Goal: Task Accomplishment & Management: Use online tool/utility

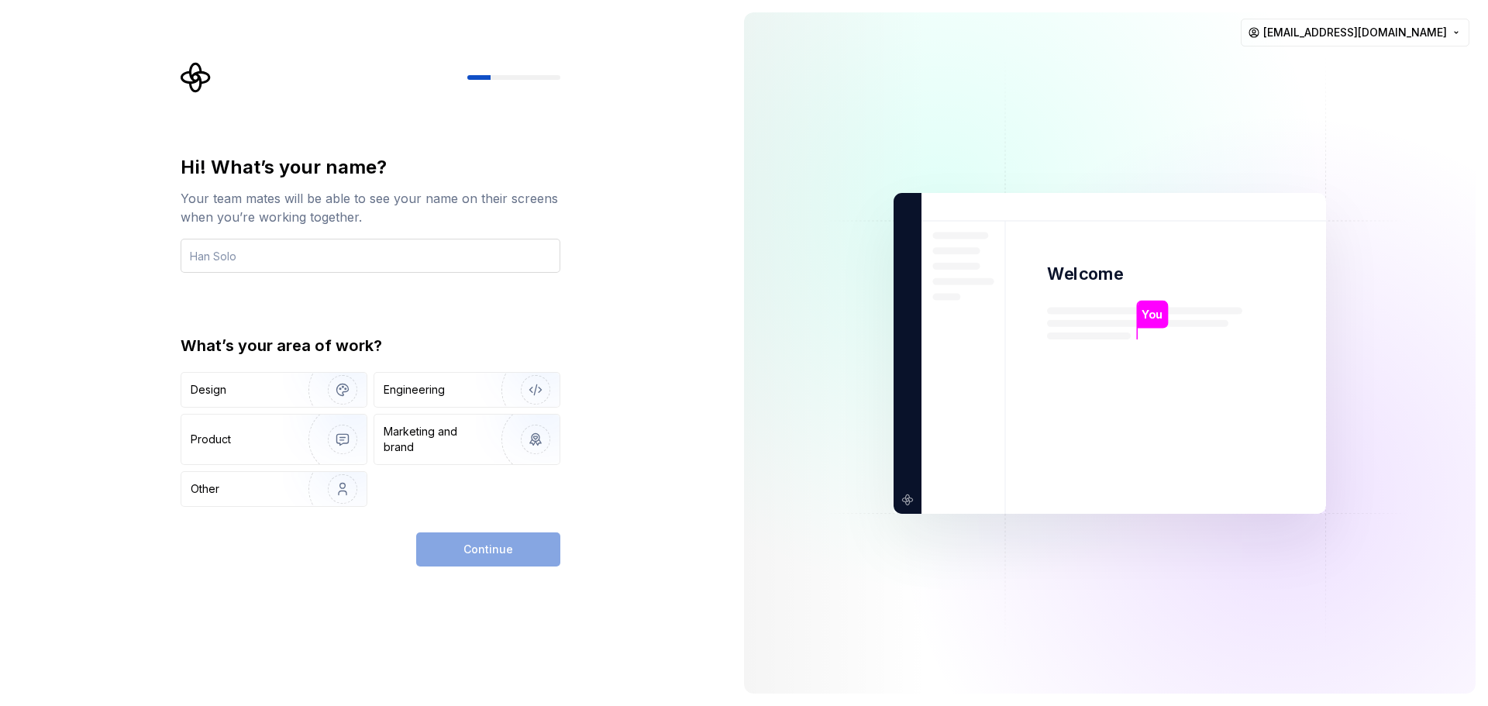
click at [322, 253] on input "text" at bounding box center [371, 256] width 380 height 34
type input "[PERSON_NAME]"
type input "frrein"
click at [495, 542] on div "Continue" at bounding box center [488, 549] width 144 height 34
click at [284, 484] on img "button" at bounding box center [332, 489] width 99 height 104
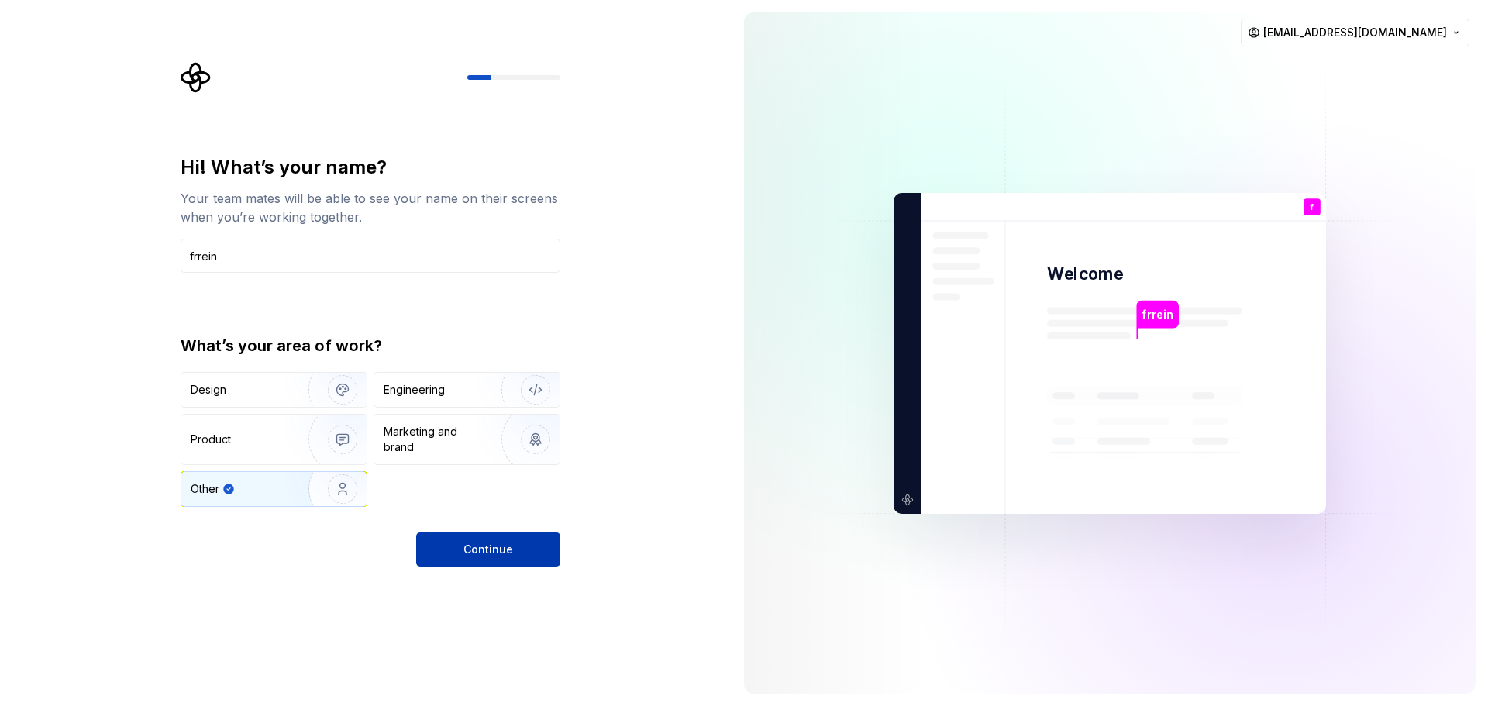
click at [464, 551] on button "Continue" at bounding box center [488, 549] width 144 height 34
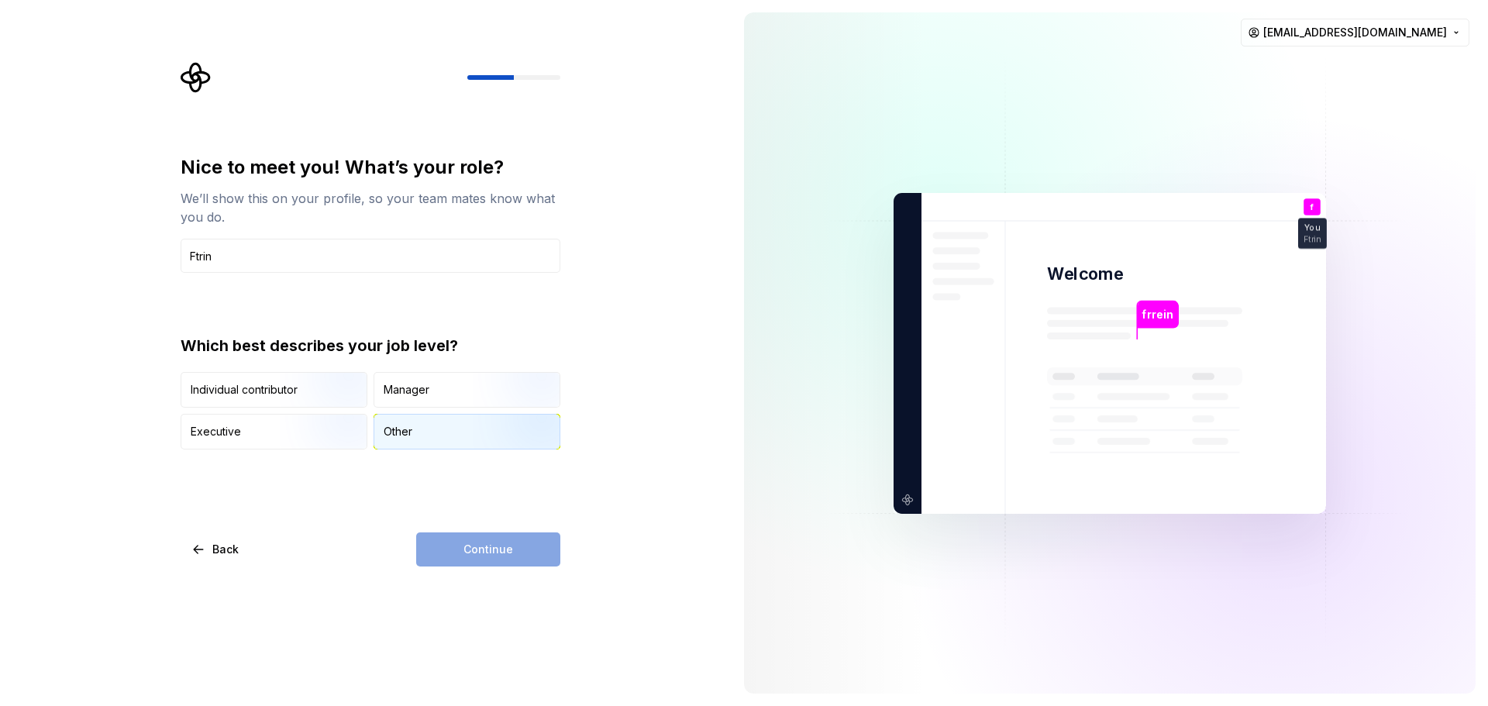
type input "Ftrin"
click at [394, 439] on div "Other" at bounding box center [398, 431] width 29 height 15
click at [479, 565] on button "Continue" at bounding box center [488, 549] width 144 height 34
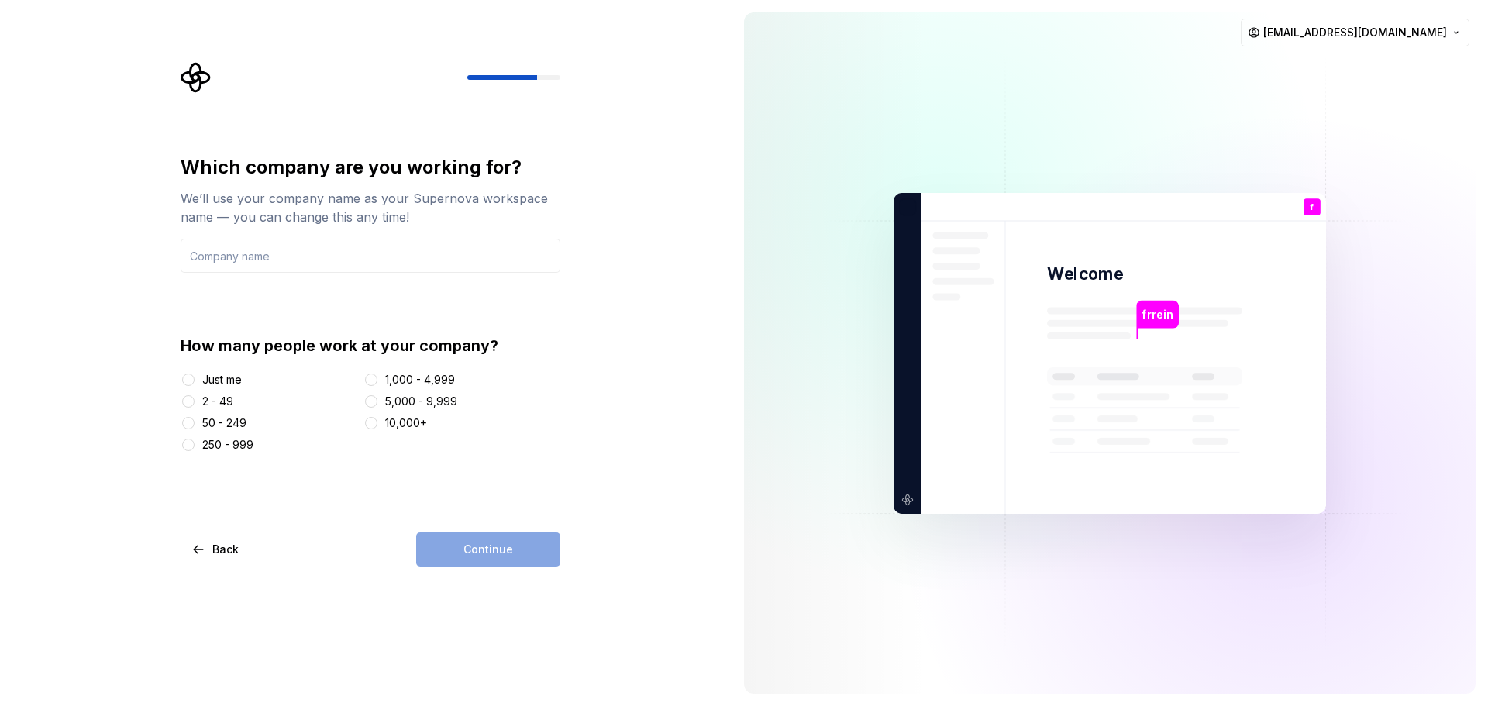
click at [194, 397] on div at bounding box center [188, 401] width 15 height 15
click at [186, 404] on button "2 - 49" at bounding box center [188, 401] width 12 height 12
click at [463, 545] on div "Continue" at bounding box center [488, 549] width 144 height 34
click at [322, 254] on input "text" at bounding box center [371, 256] width 380 height 34
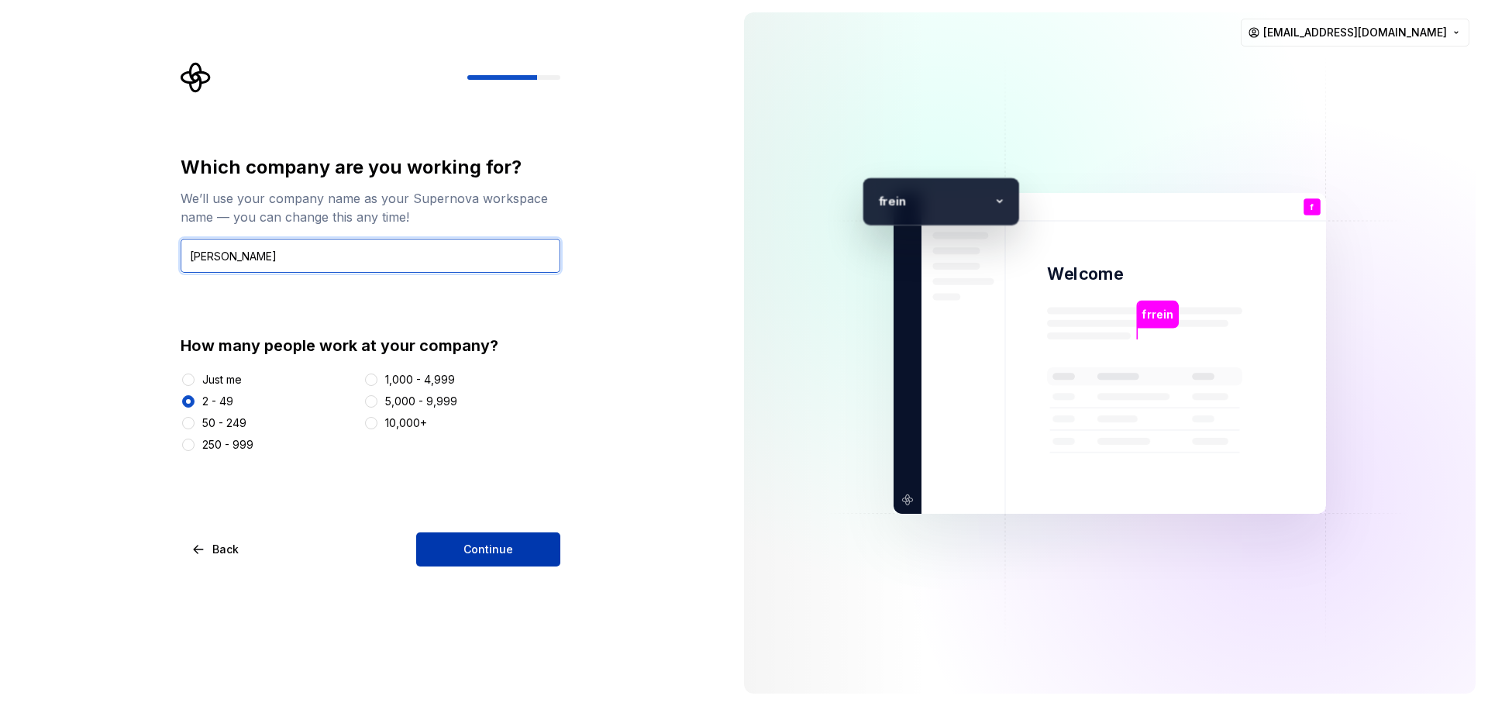
type input "[PERSON_NAME]"
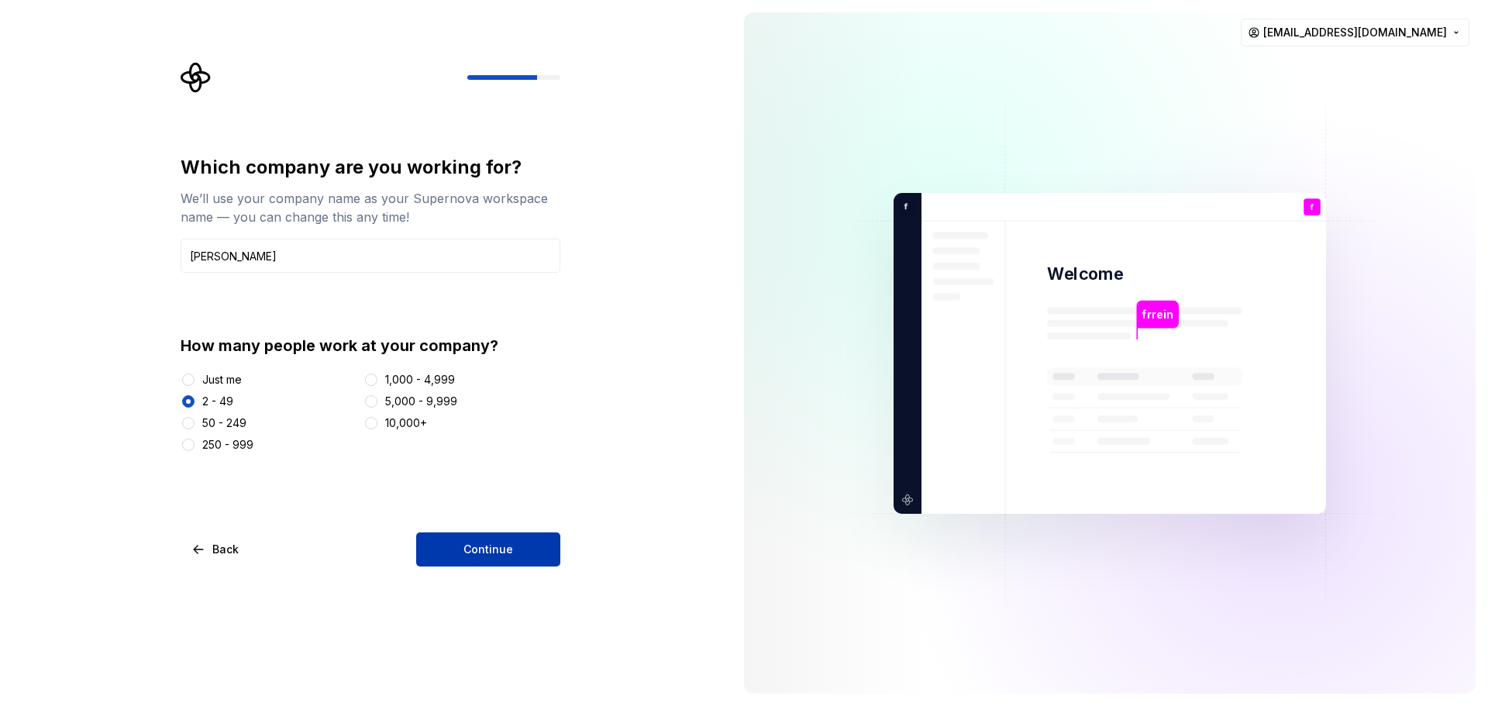
click at [511, 542] on button "Continue" at bounding box center [488, 549] width 144 height 34
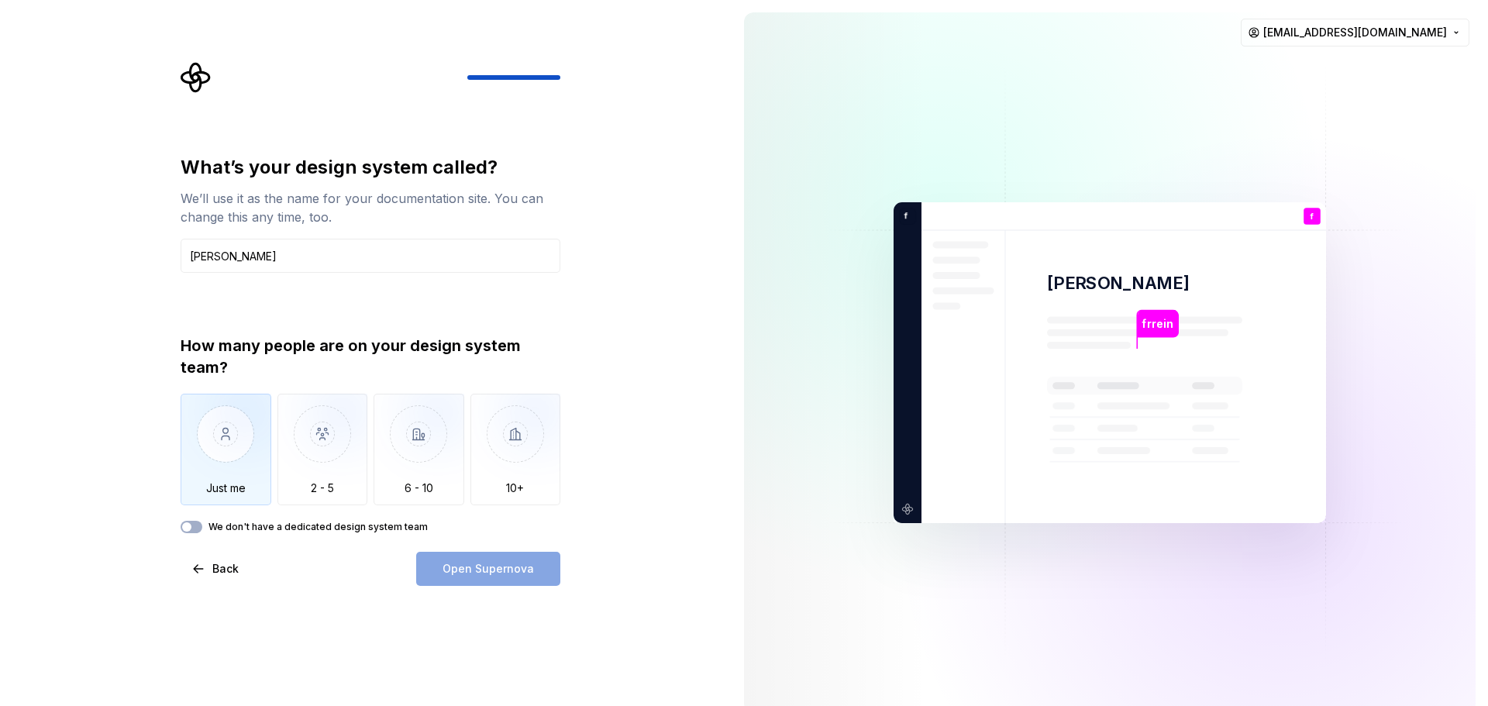
type input "[PERSON_NAME]"
click at [215, 459] on img "button" at bounding box center [226, 446] width 91 height 104
click at [449, 576] on span "Open Supernova" at bounding box center [487, 568] width 91 height 15
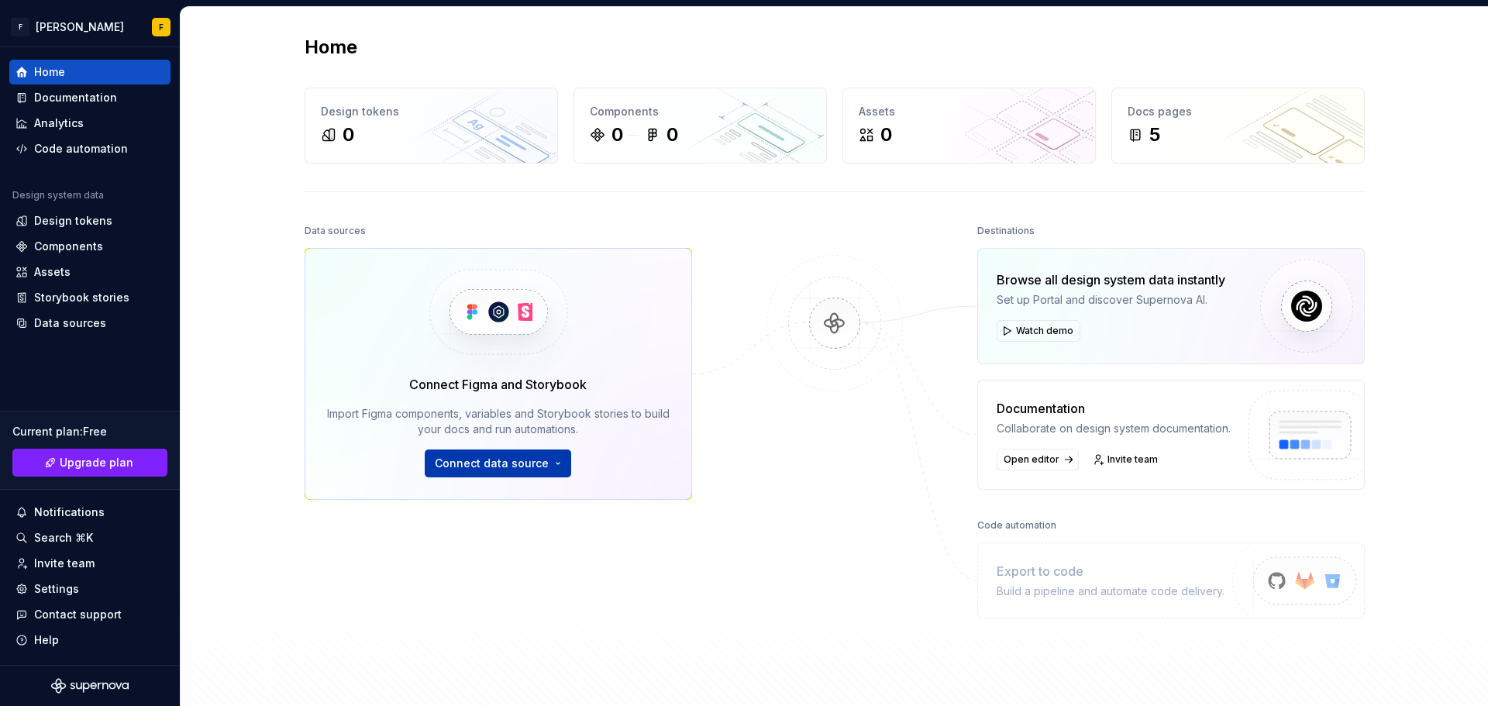
click at [523, 465] on span "Connect data source" at bounding box center [492, 463] width 114 height 15
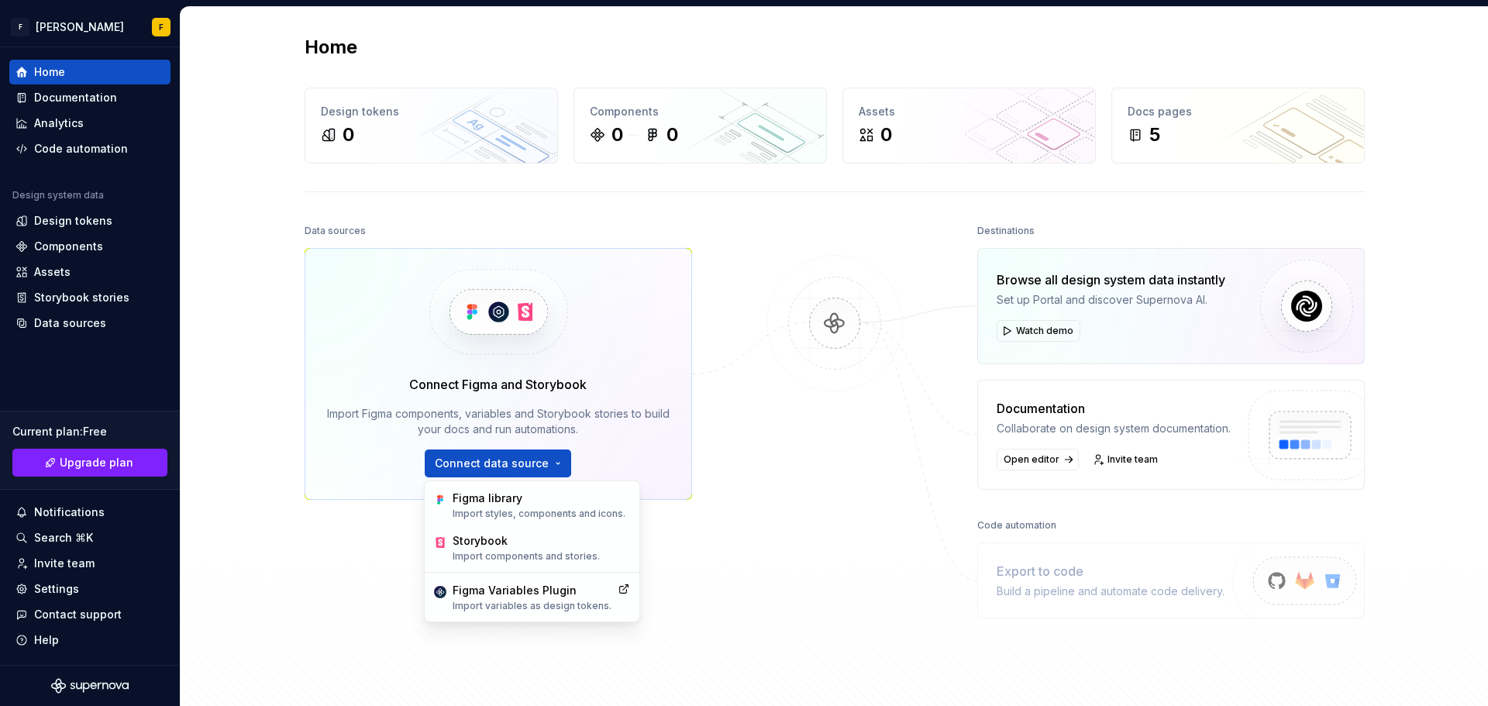
click at [212, 277] on div "Home Design tokens 0 Components 0 0 Assets 0 Docs pages 5 Data sources Connect …" at bounding box center [834, 371] width 1307 height 728
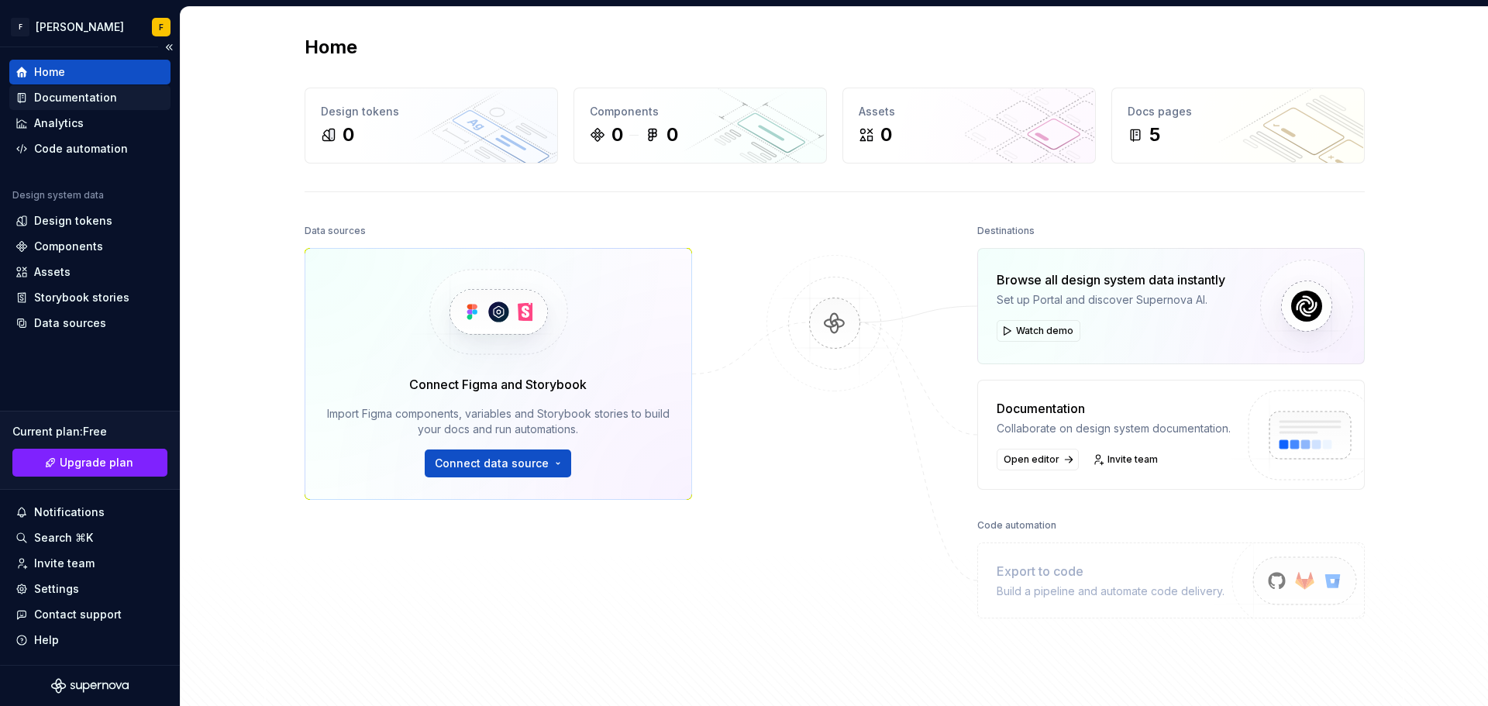
click at [92, 95] on div "Documentation" at bounding box center [75, 97] width 83 height 15
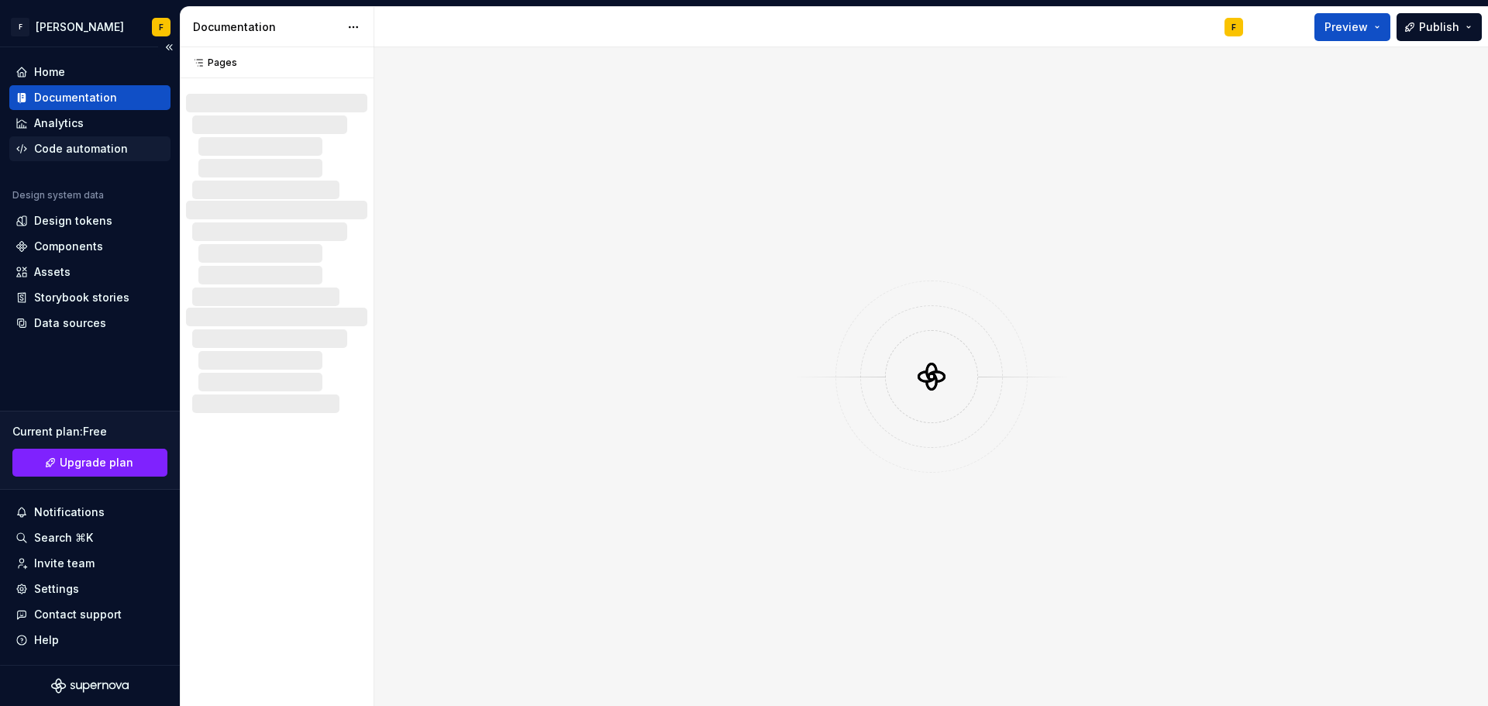
click at [87, 137] on div "Code automation" at bounding box center [89, 148] width 161 height 25
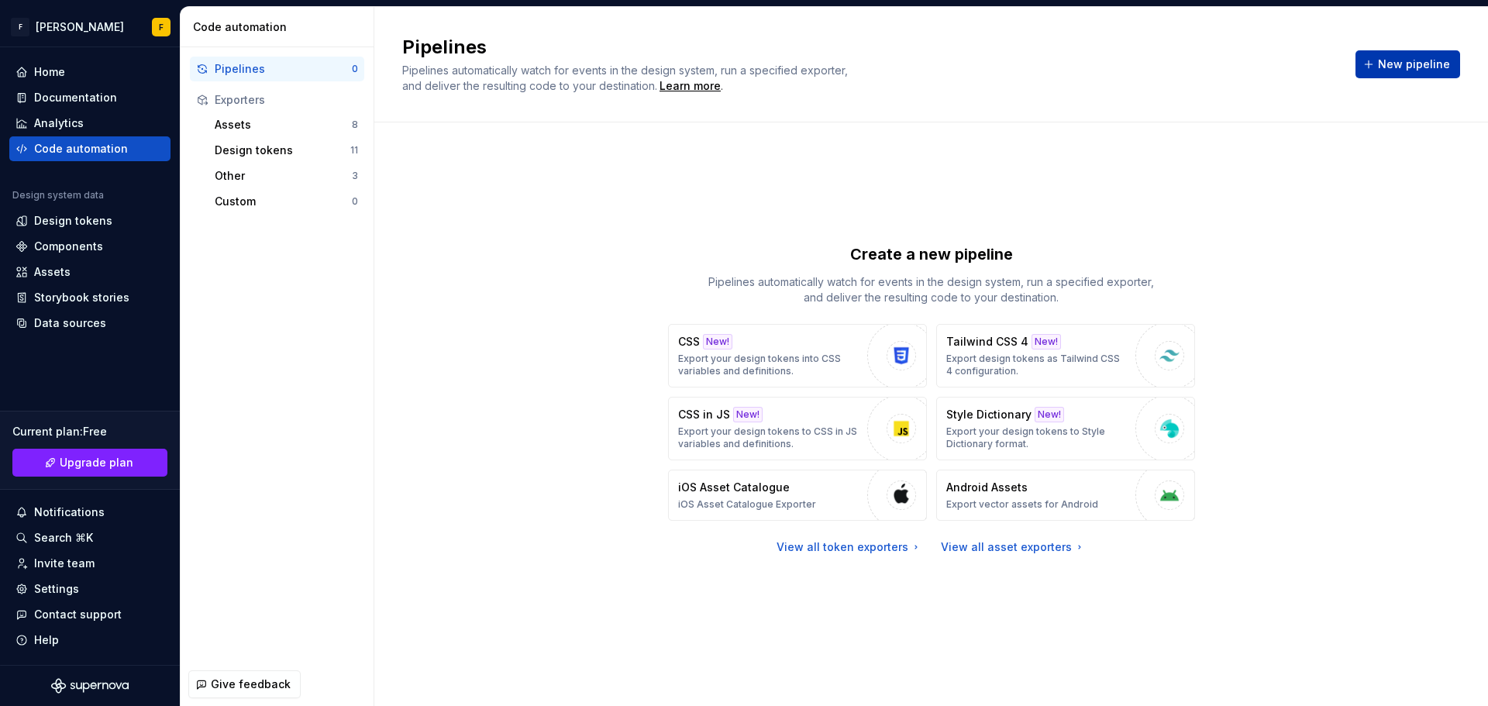
click at [1400, 58] on span "New pipeline" at bounding box center [1414, 64] width 72 height 15
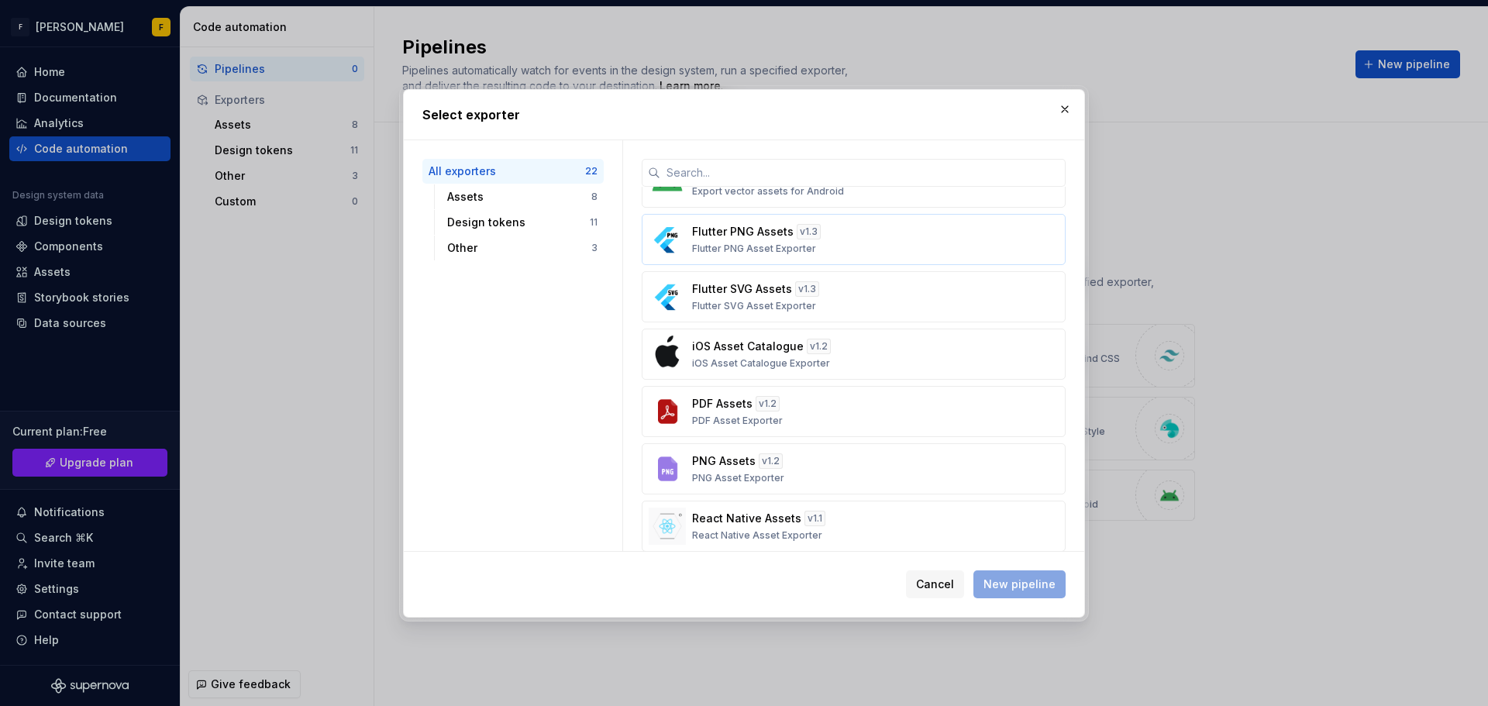
scroll to position [155, 0]
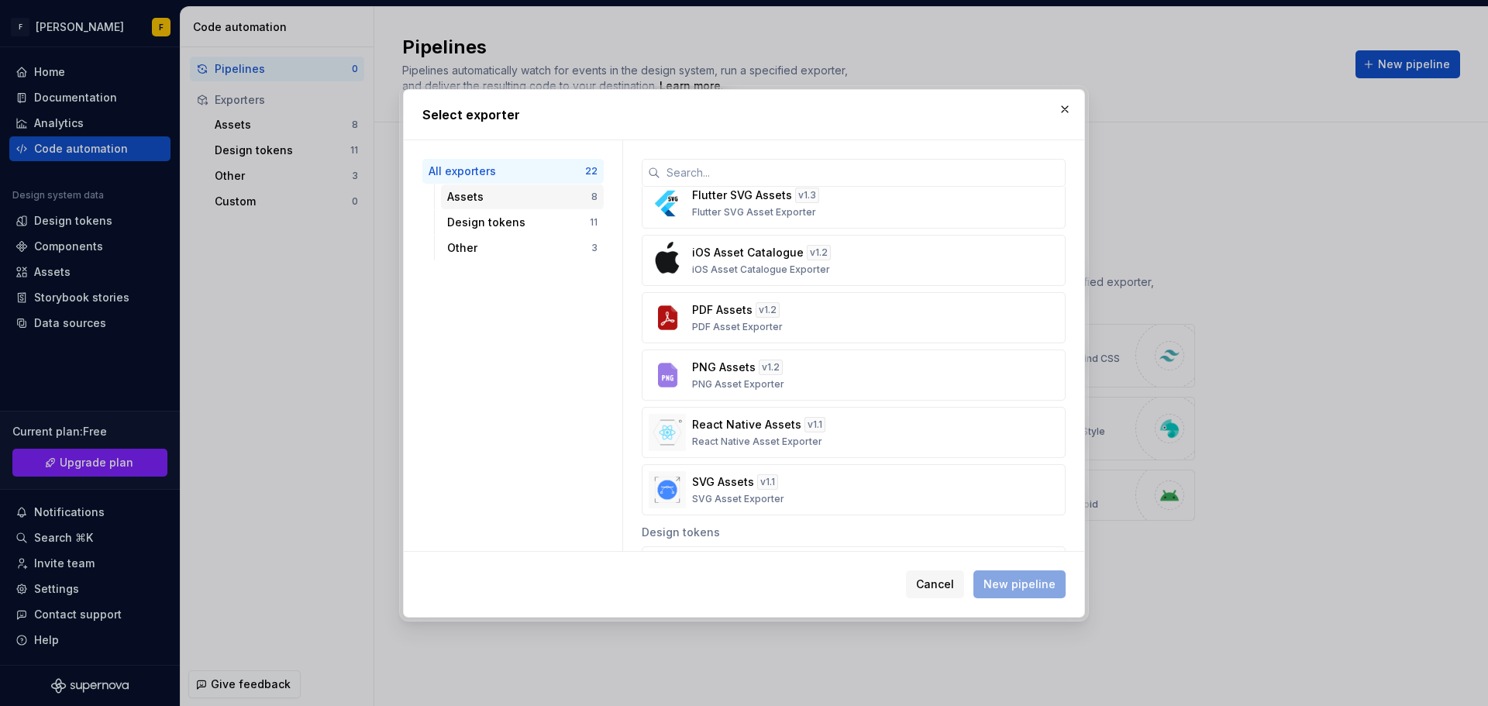
click at [491, 192] on div "Assets" at bounding box center [519, 196] width 144 height 15
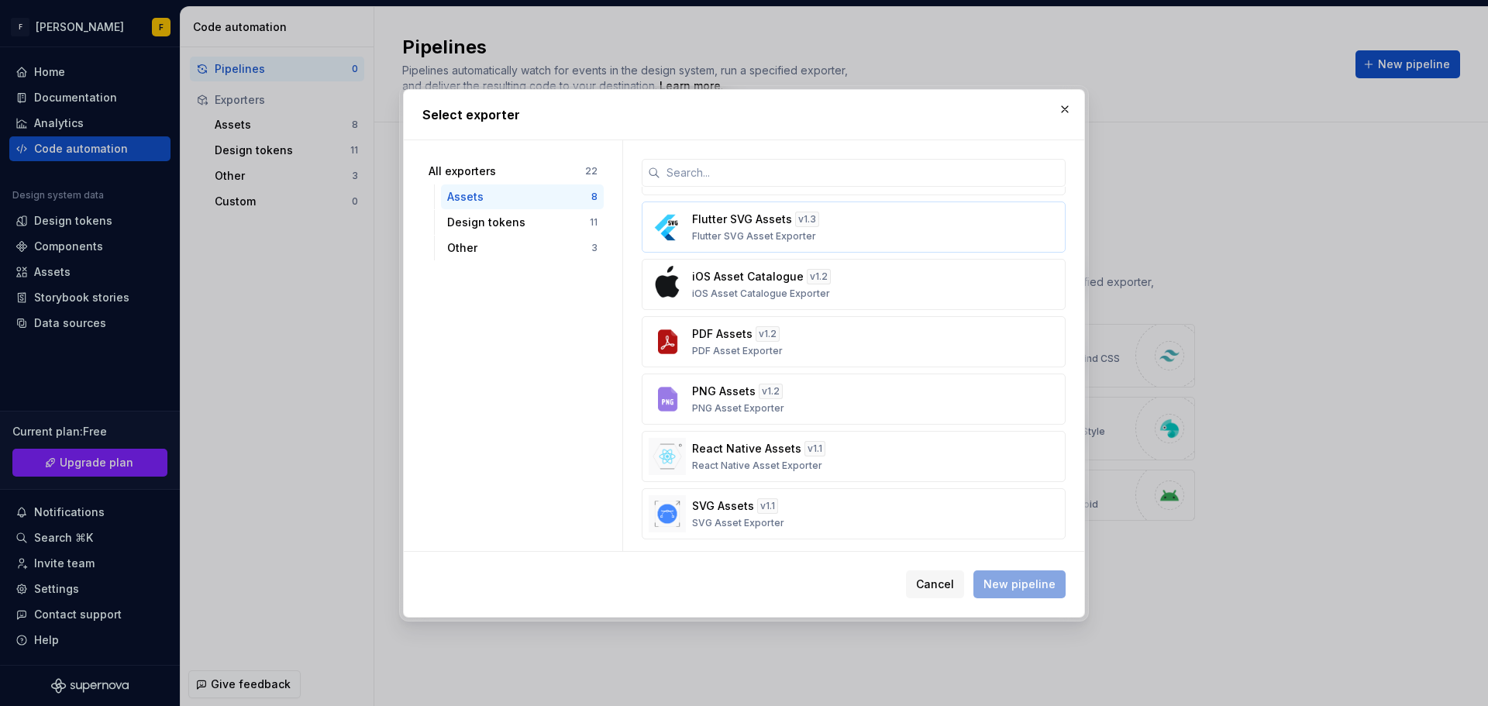
scroll to position [113, 0]
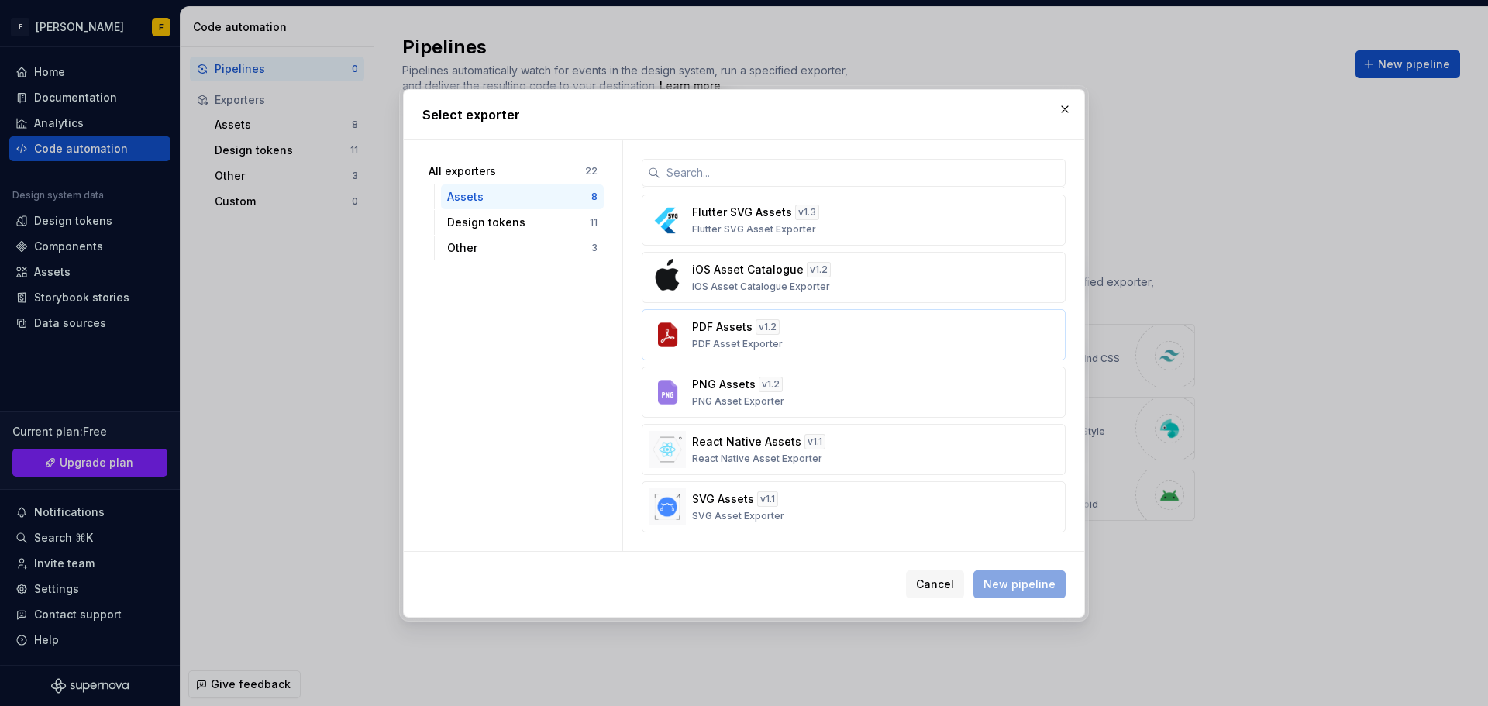
click at [726, 339] on p "PDF Asset Exporter" at bounding box center [737, 344] width 91 height 12
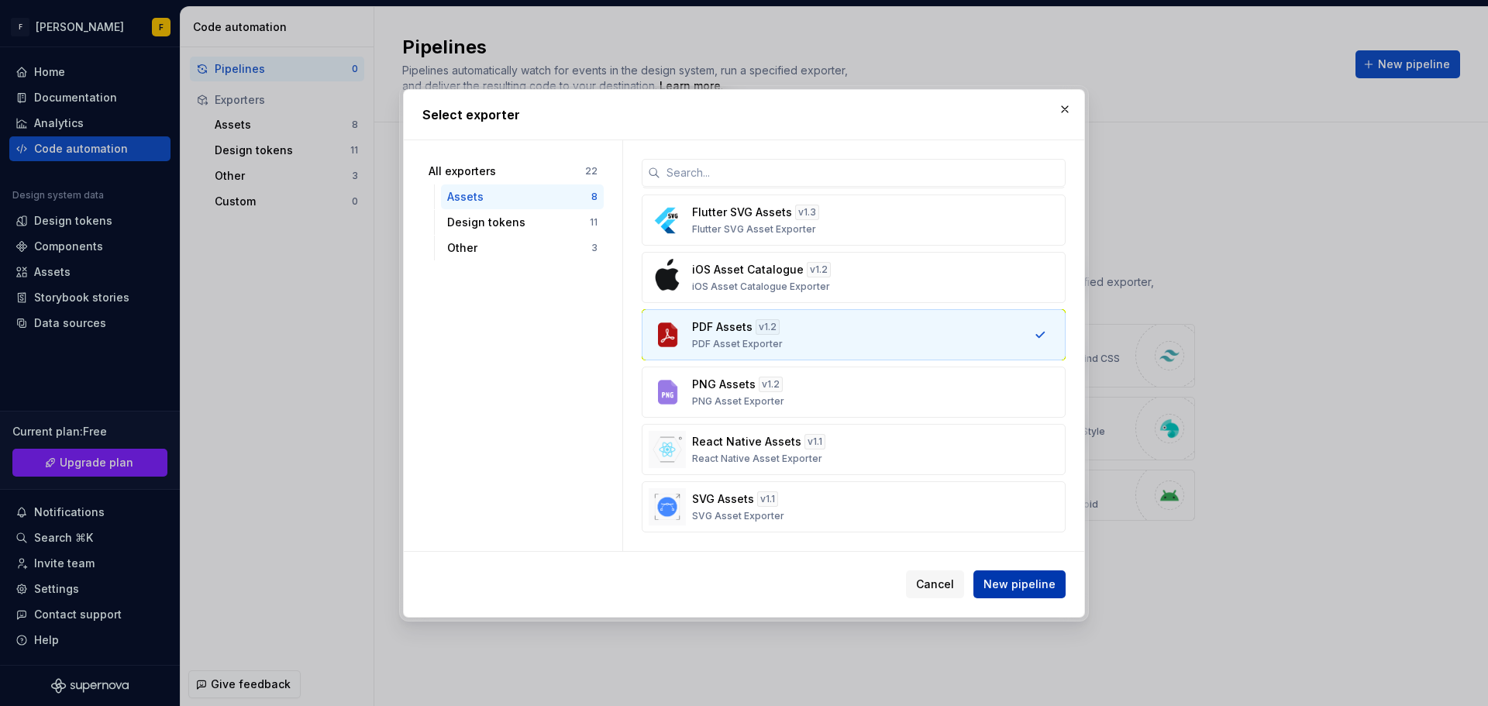
click at [1006, 580] on span "New pipeline" at bounding box center [1019, 583] width 72 height 15
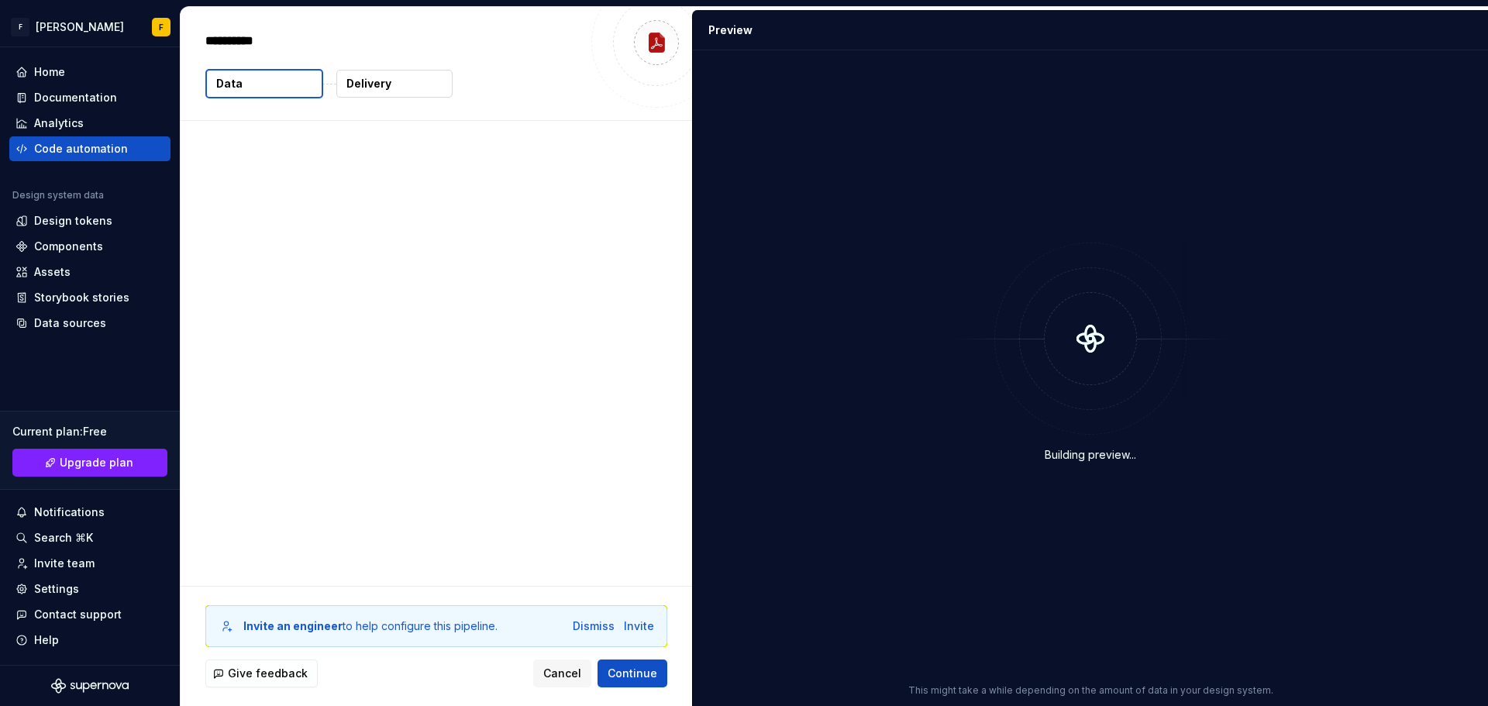
type textarea "*"
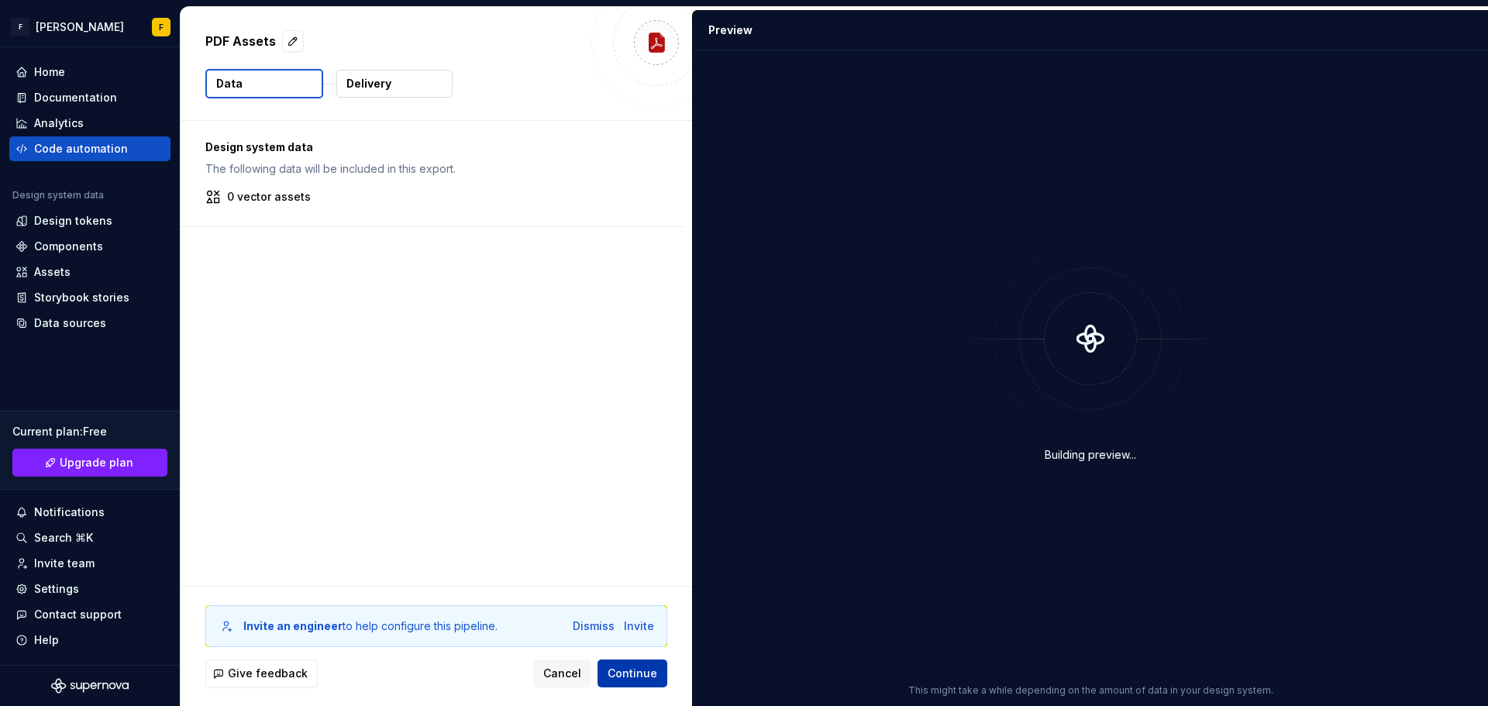
click at [625, 681] on button "Continue" at bounding box center [632, 673] width 70 height 28
click at [249, 84] on button "Data" at bounding box center [264, 83] width 118 height 29
click at [637, 678] on span "Continue" at bounding box center [632, 673] width 50 height 15
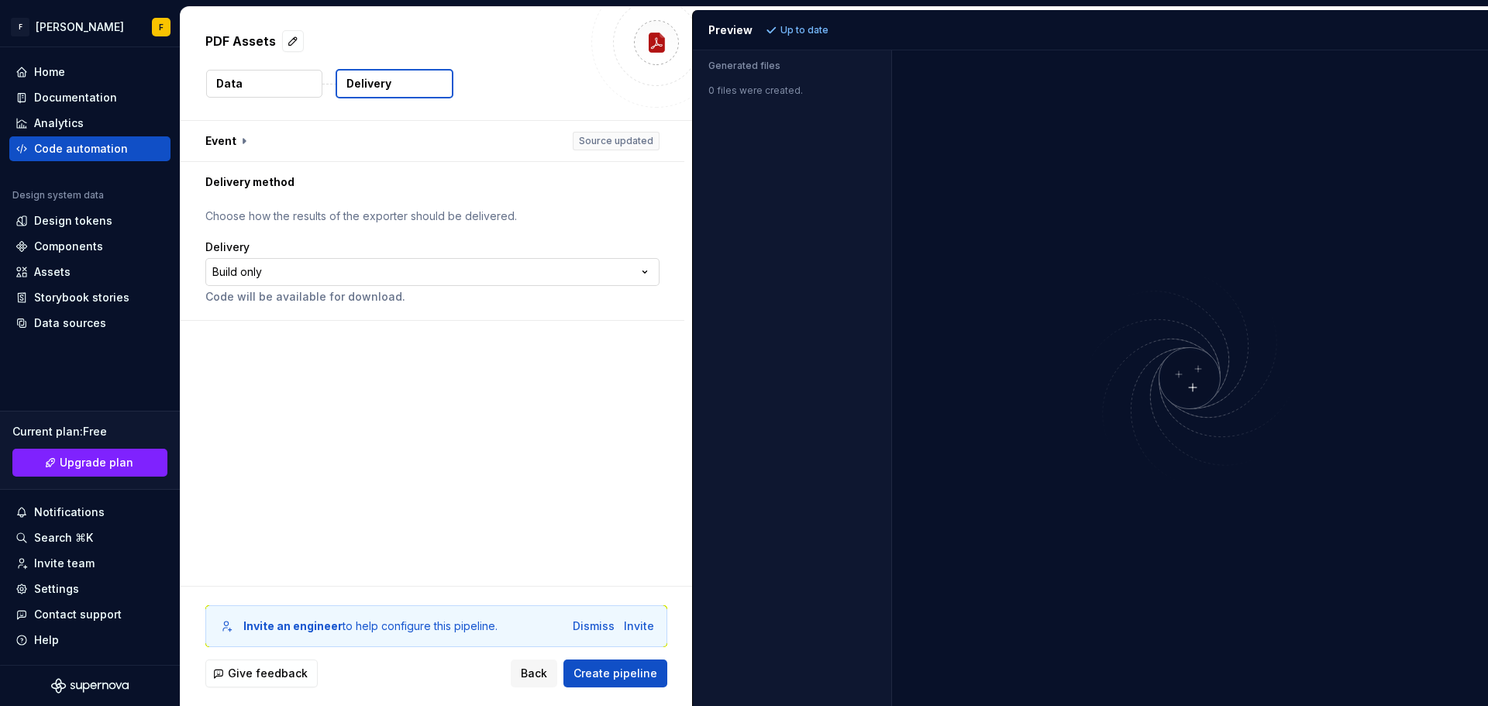
click at [536, 273] on html "**********" at bounding box center [744, 353] width 1488 height 706
click at [647, 663] on button "Create pipeline" at bounding box center [615, 673] width 104 height 28
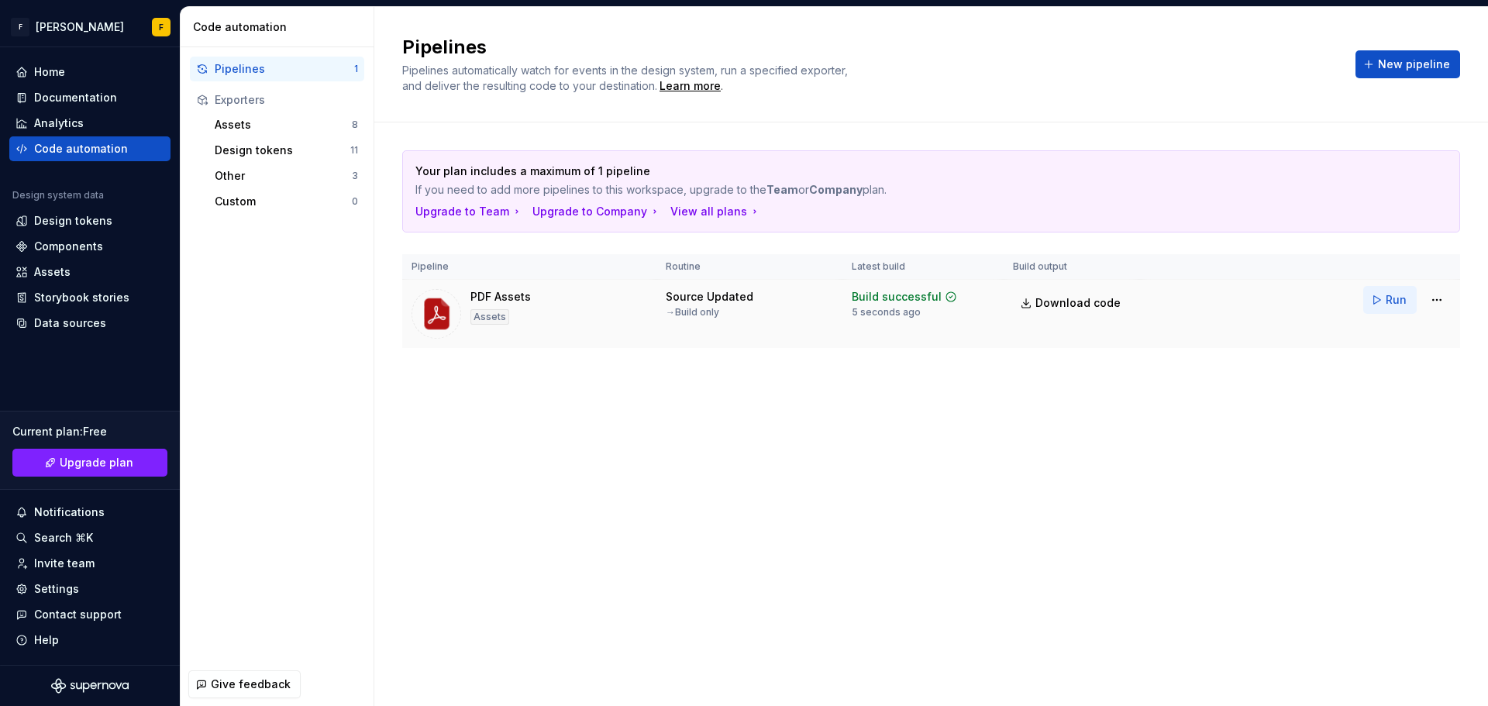
click at [1387, 301] on span "Run" at bounding box center [1395, 299] width 21 height 15
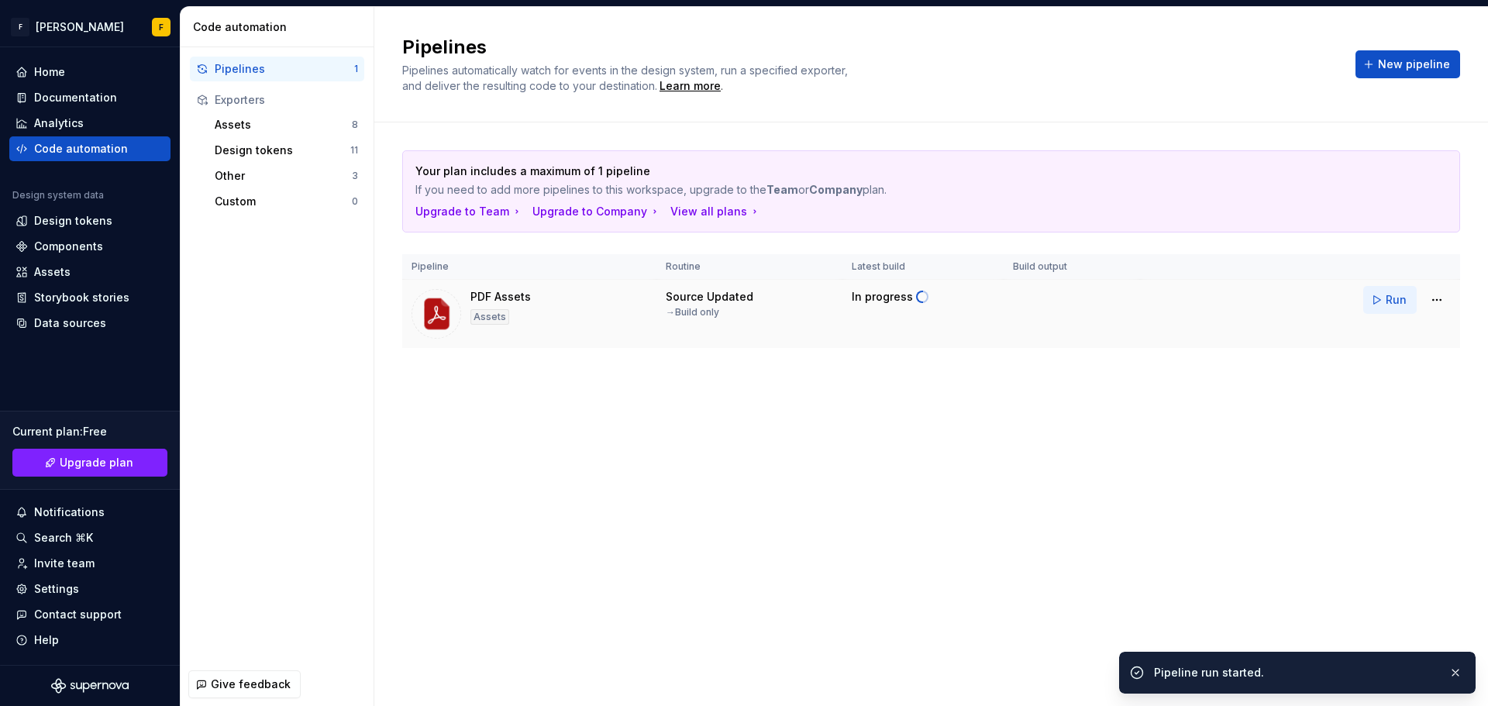
click at [1377, 301] on button "Run" at bounding box center [1389, 300] width 53 height 28
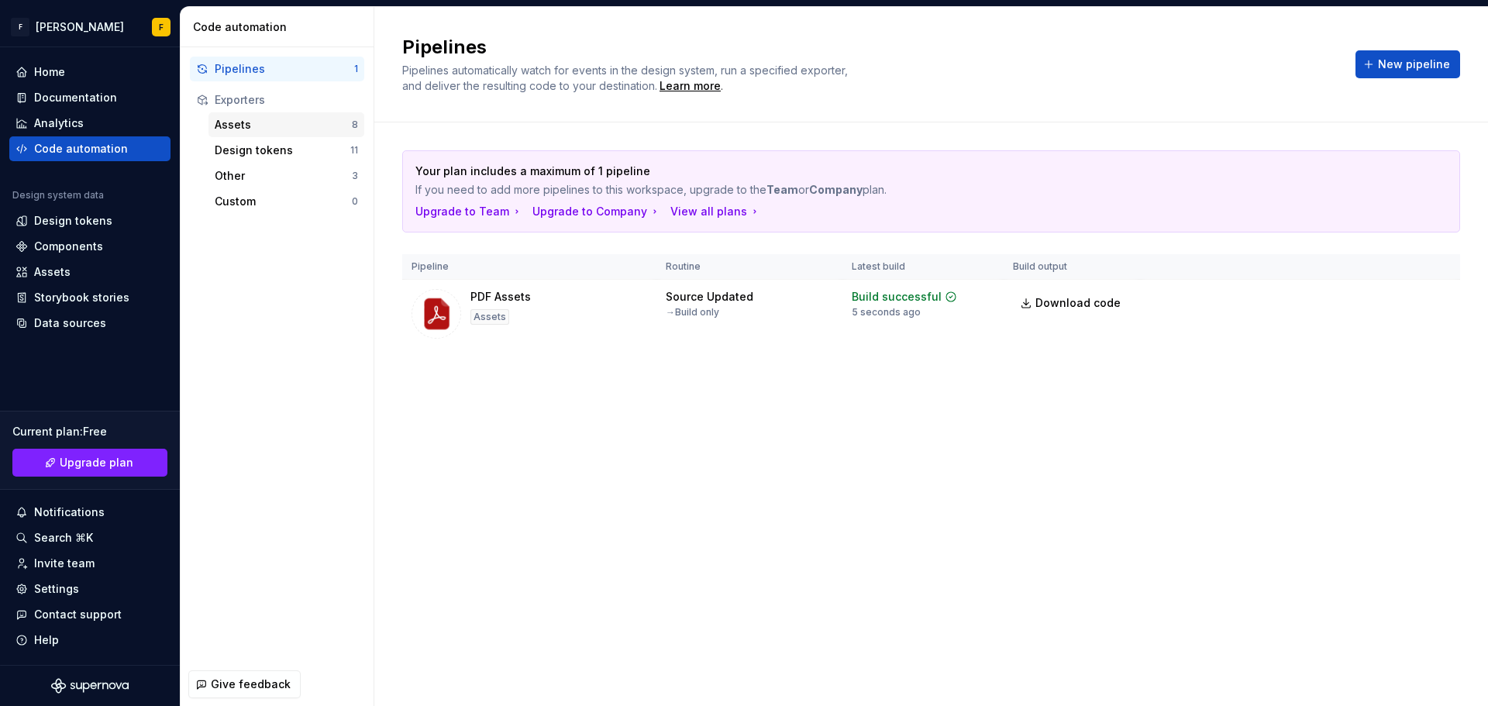
click at [292, 115] on div "Assets 8" at bounding box center [286, 124] width 156 height 25
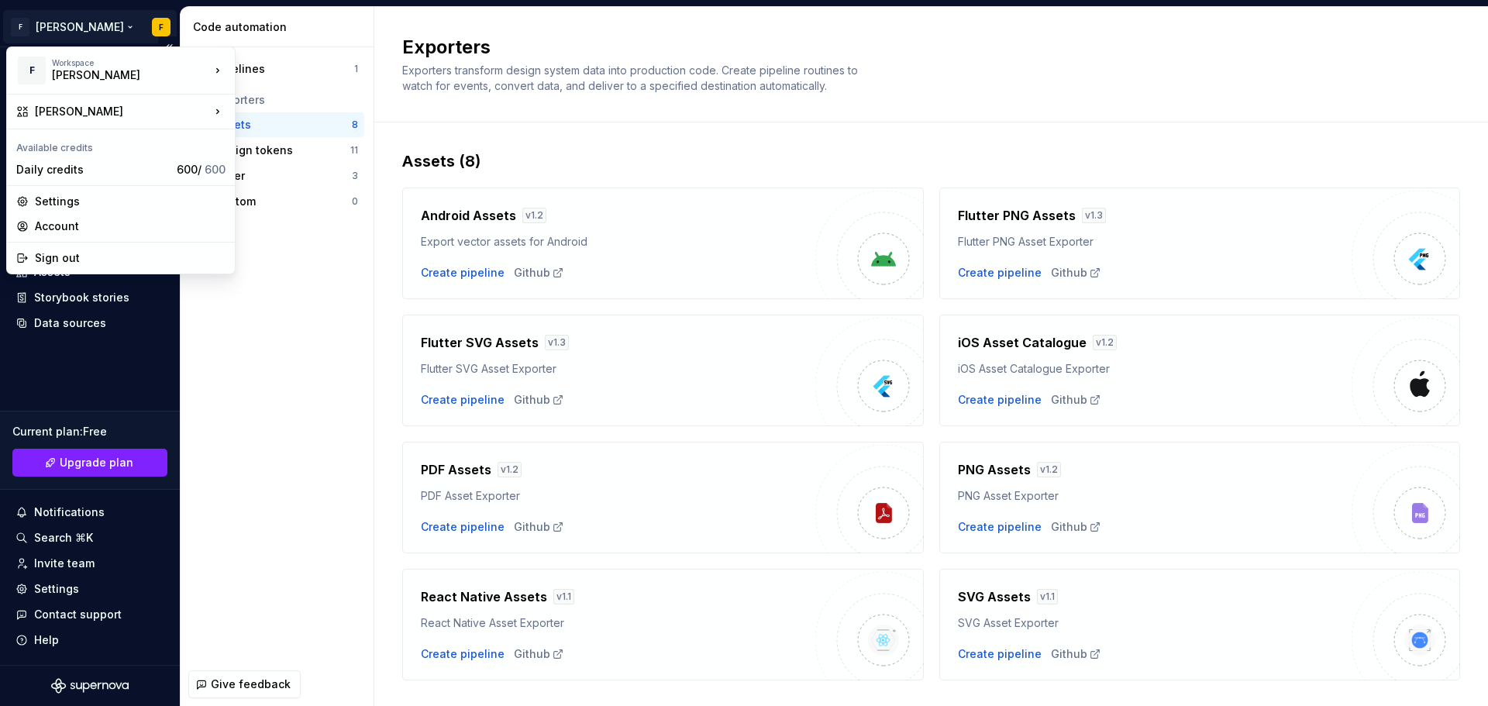
click at [65, 28] on html "F [PERSON_NAME] F Home Documentation Analytics Code automation Design system da…" at bounding box center [744, 353] width 1488 height 706
